Goal: Information Seeking & Learning: Find specific fact

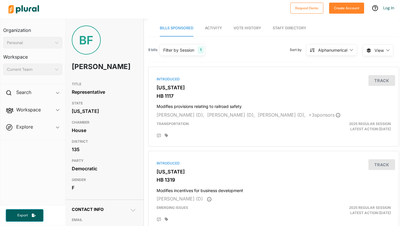
scroll to position [0, 1]
click at [56, 108] on span "Workspace ic_keyboard_arrow_down Members Bills Tags Saved Searches Activity" at bounding box center [32, 111] width 65 height 16
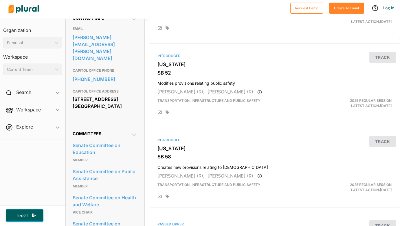
scroll to position [196, 0]
